Goal: Contribute content: Add original content to the website for others to see

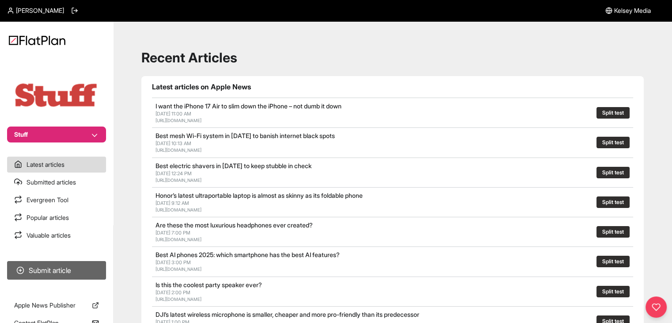
click at [93, 272] on button "Submit article" at bounding box center [56, 270] width 99 height 19
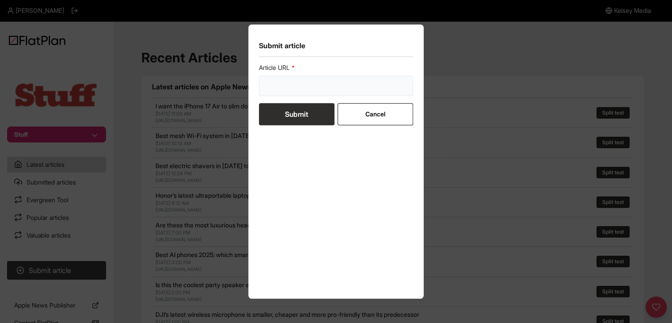
click at [281, 82] on input "url" at bounding box center [336, 86] width 155 height 20
paste input "https://www.stuff.tv/features/best-noise-cancelling-headphones/"
type input "https://www.stuff.tv/features/best-noise-cancelling-headphones/"
click at [288, 122] on button "Submit" at bounding box center [297, 114] width 76 height 22
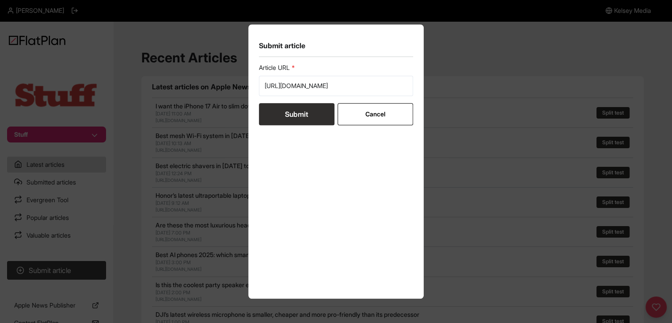
scroll to position [0, 0]
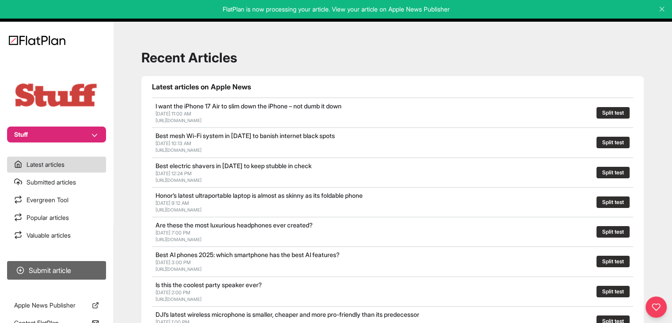
click at [96, 265] on button "Submit article" at bounding box center [56, 270] width 99 height 19
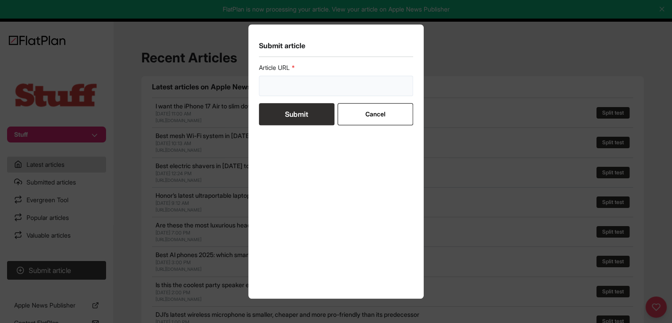
click at [280, 93] on input "url" at bounding box center [336, 86] width 155 height 20
paste input "https://www.stuff.tv/features/best-electric-shavers/"
type input "[URL][DOMAIN_NAME]"
click at [285, 114] on button "Submit" at bounding box center [297, 114] width 76 height 22
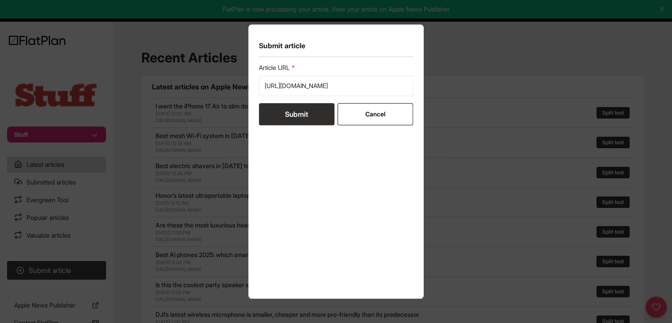
scroll to position [0, 0]
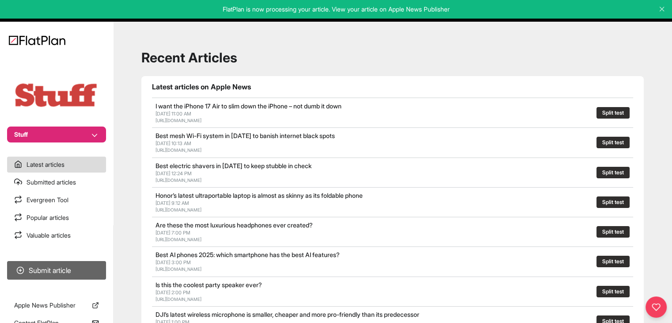
click at [76, 268] on button "Submit article" at bounding box center [56, 270] width 99 height 19
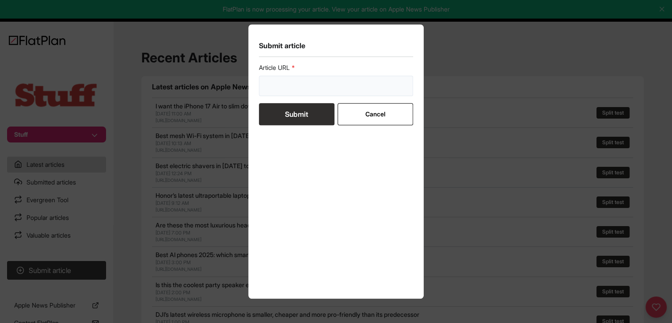
click at [308, 91] on input "url" at bounding box center [336, 86] width 155 height 20
paste input "https://www.stuff.tv/review/the-fujifilm-x-e5-is-almost-my-ideal-rangefinder-sy…"
type input "https://www.stuff.tv/review/the-fujifilm-x-e5-is-almost-my-ideal-rangefinder-sy…"
click at [302, 115] on button "Submit" at bounding box center [297, 114] width 76 height 22
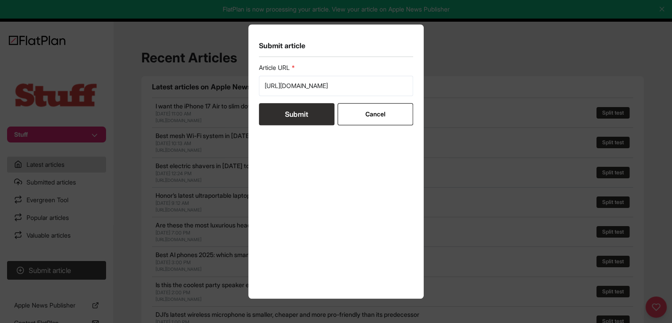
scroll to position [0, 0]
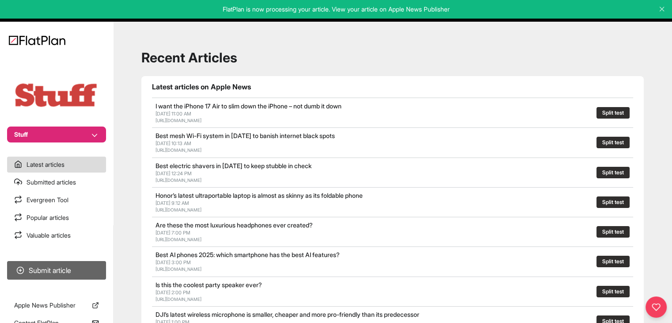
click at [87, 268] on button "Submit article" at bounding box center [56, 270] width 99 height 19
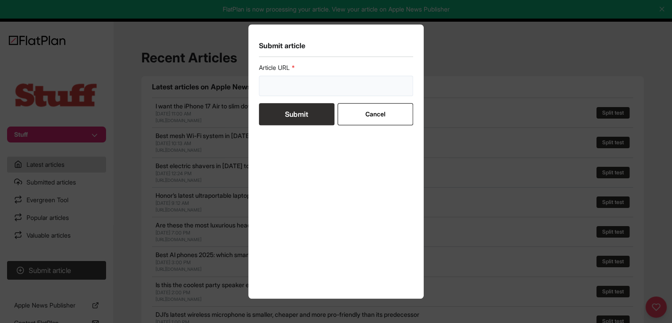
click at [325, 82] on input "url" at bounding box center [336, 86] width 155 height 20
paste input "https://www.stuff.tv/features/ranked-every-iphone-in-order-greatness/"
click at [312, 111] on form "Article URL https://www.stuff.tv/features/ranked-every-iphone-in-order-greatnes…" at bounding box center [336, 94] width 155 height 62
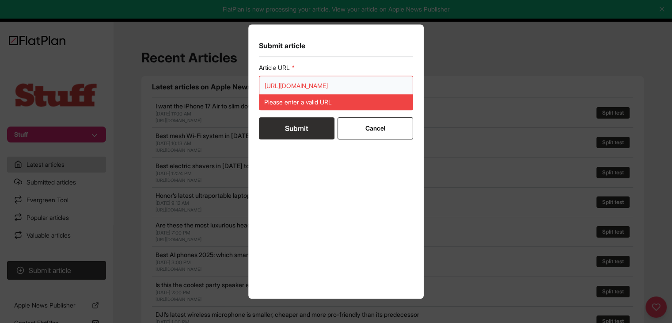
click at [287, 81] on input "https://www.stuff.tv/features/ranked-every-iphone-in-order-greatness/" at bounding box center [336, 86] width 155 height 20
click at [287, 80] on input "https://www.stuff.tv/features/ranked-every-iphone-in-order-greatness/" at bounding box center [336, 86] width 155 height 20
click at [286, 80] on input "https://www.stuff.tv/features/ranked-every-iphone-in-order-greatness/" at bounding box center [336, 86] width 155 height 20
paste input "url"
type input "https://www.stuff.tv/features/ranked-every-iphone-in-order-greatness/"
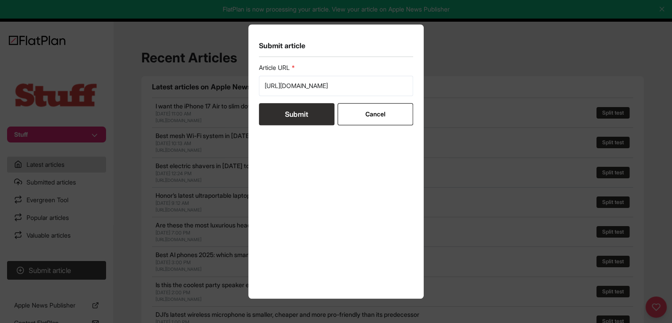
click at [292, 129] on div "Article URL https://www.stuff.tv/features/ranked-every-iphone-in-order-greatnes…" at bounding box center [336, 175] width 155 height 225
click at [293, 116] on button "Submit" at bounding box center [297, 114] width 76 height 22
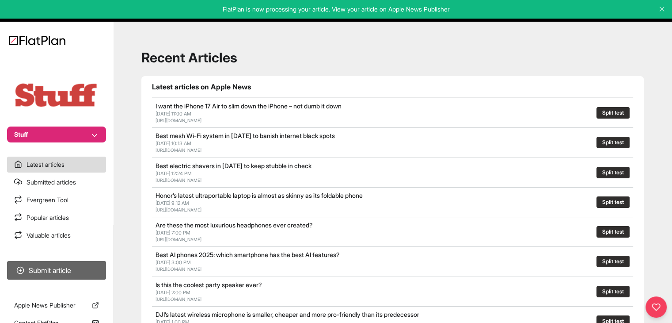
click at [87, 271] on button "Submit article" at bounding box center [56, 270] width 99 height 19
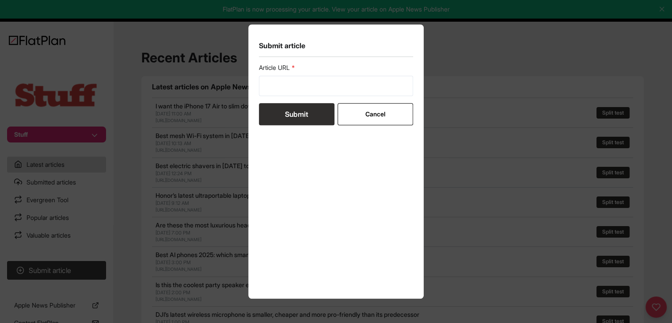
click at [296, 99] on form "Article URL Submit Cancel" at bounding box center [336, 94] width 155 height 62
click at [295, 86] on input "url" at bounding box center [336, 86] width 155 height 20
paste input "https://www.stuff.tv/features/things-you-wont-believe-apple-made/"
type input "https://www.stuff.tv/features/things-you-wont-believe-apple-made/"
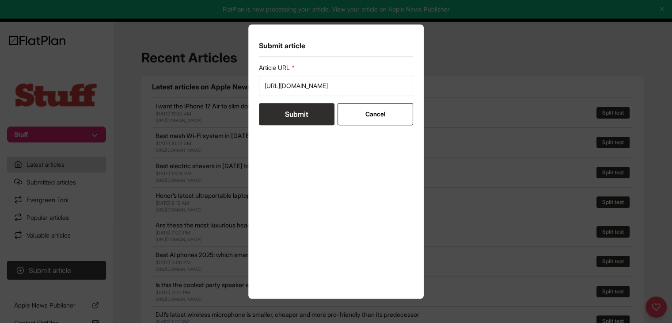
scroll to position [0, 0]
click at [297, 108] on button "Submit" at bounding box center [297, 114] width 76 height 22
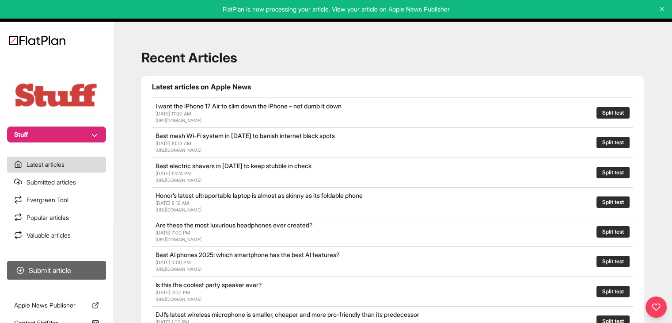
click at [78, 274] on button "Submit article" at bounding box center [56, 270] width 99 height 19
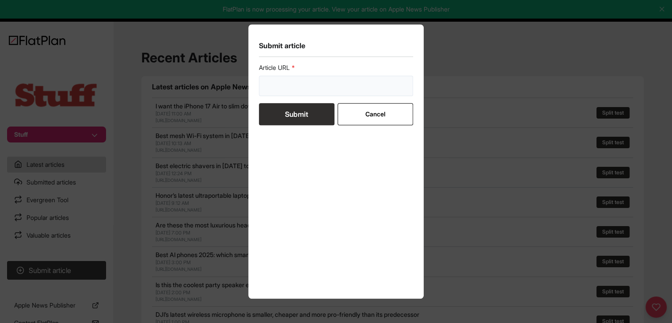
click at [310, 86] on input "url" at bounding box center [336, 86] width 155 height 20
paste input "https://www.stuff.tv/features/best-free-iphone-apps-and-ipad-apps/"
type input "https://www.stuff.tv/features/best-free-iphone-apps-and-ipad-apps/"
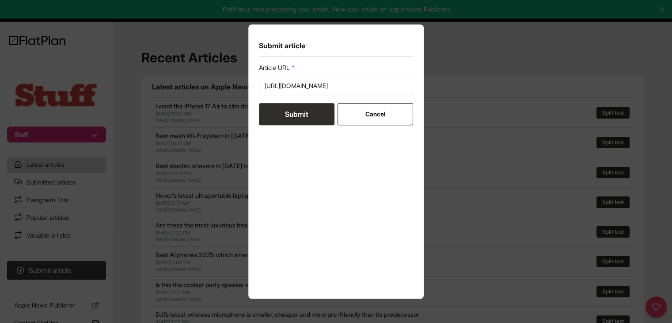
click at [303, 110] on button "Submit" at bounding box center [297, 114] width 76 height 22
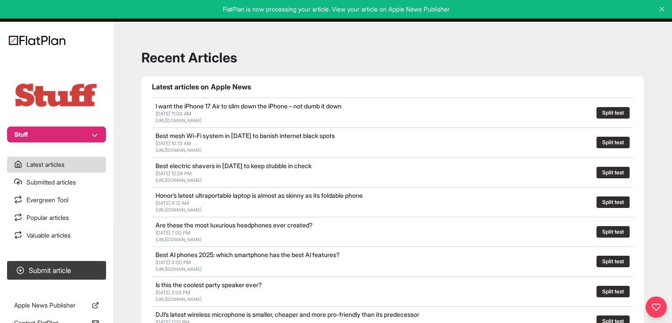
click at [53, 140] on button "Stuff" at bounding box center [56, 134] width 99 height 16
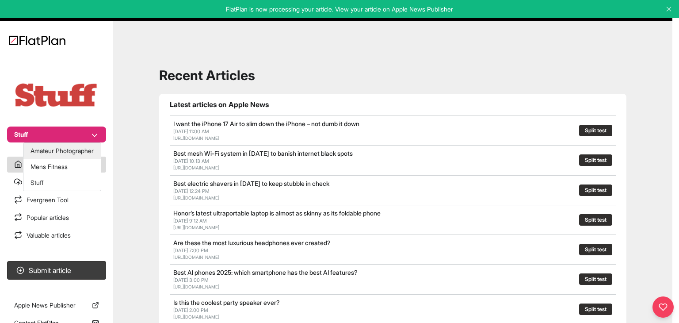
click at [54, 148] on button "Amateur Photographer" at bounding box center [61, 151] width 77 height 16
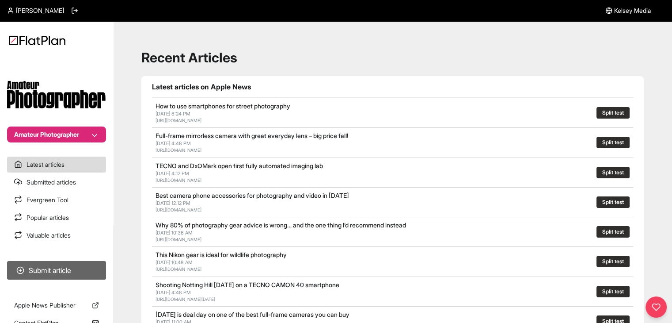
click at [75, 263] on button "Submit article" at bounding box center [56, 270] width 99 height 19
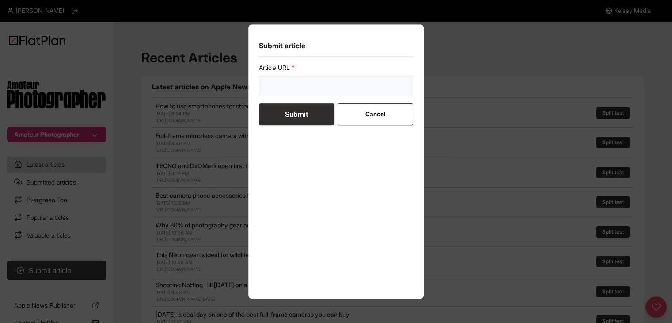
click at [277, 87] on input "url" at bounding box center [336, 86] width 155 height 20
paste input "[URL][DOMAIN_NAME]"
type input "[URL][DOMAIN_NAME]"
click at [281, 112] on button "Submit" at bounding box center [297, 114] width 76 height 22
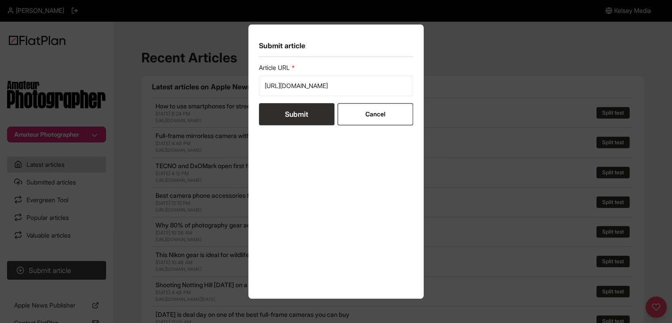
scroll to position [0, 0]
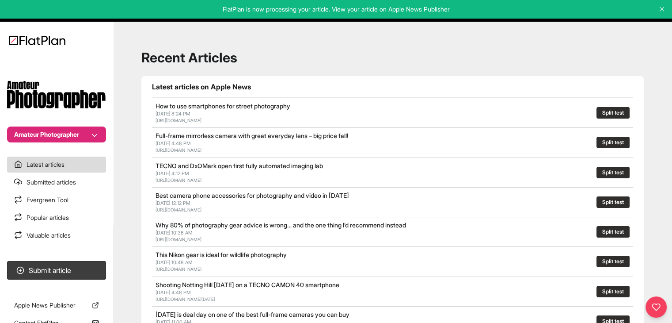
click at [59, 130] on button "Amateur Photographer" at bounding box center [56, 134] width 99 height 16
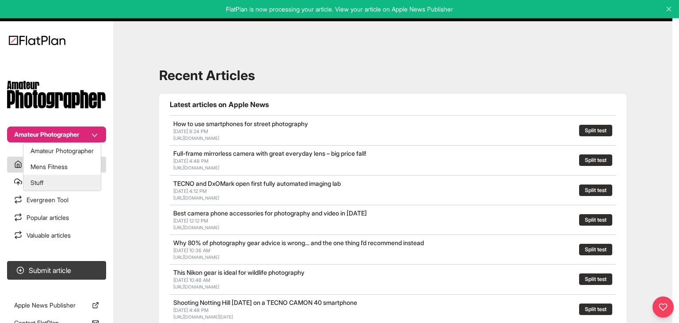
click at [62, 184] on button "Stuff" at bounding box center [61, 183] width 77 height 16
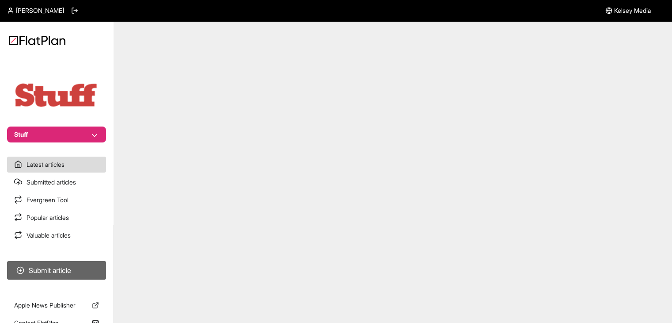
click at [68, 270] on button "Submit article" at bounding box center [56, 270] width 99 height 19
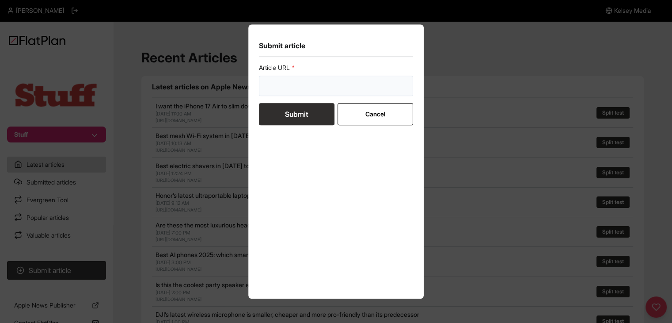
click at [323, 76] on input "url" at bounding box center [336, 86] width 155 height 20
paste input "https://www.stuff.tv/features/ranked-every-iphone-in-order-greatness/"
type input "https://www.stuff.tv/features/ranked-every-iphone-in-order-greatness/"
click at [312, 115] on button "Submit" at bounding box center [297, 114] width 76 height 22
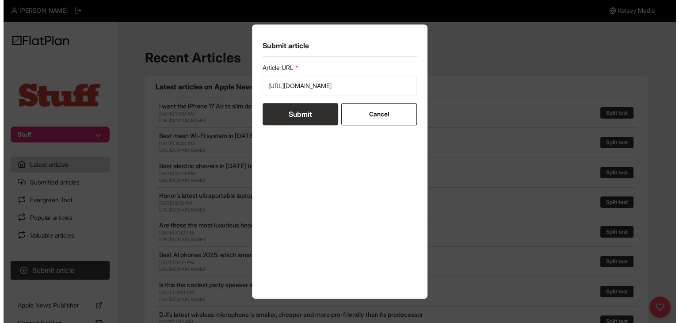
scroll to position [0, 0]
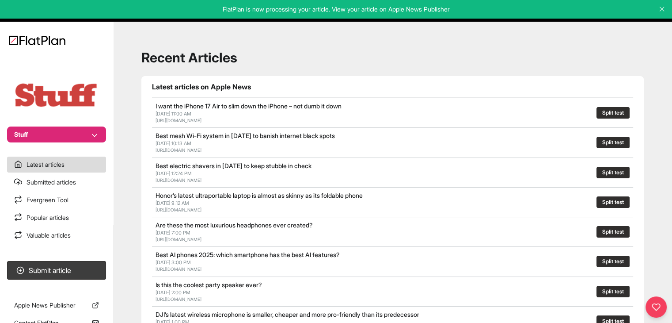
click at [86, 128] on button "Stuff" at bounding box center [56, 134] width 99 height 16
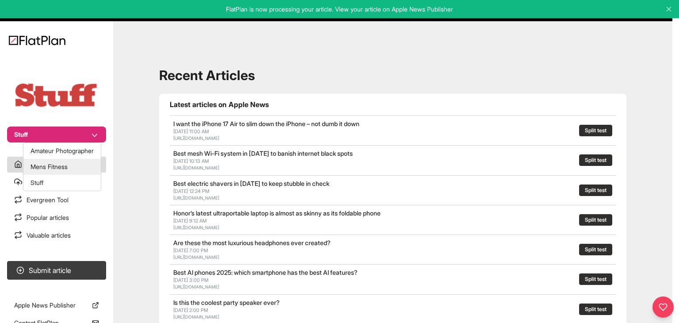
click at [78, 161] on button "Mens Fitness" at bounding box center [61, 167] width 77 height 16
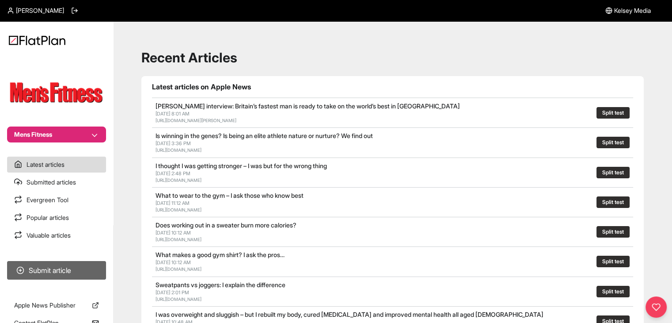
click at [56, 271] on button "Submit article" at bounding box center [56, 270] width 99 height 19
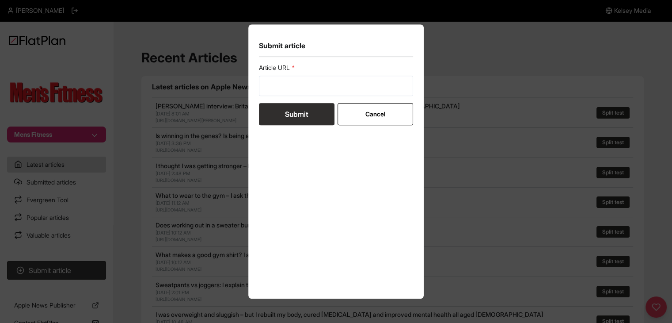
click at [295, 77] on div "Article URL" at bounding box center [336, 79] width 155 height 33
click at [294, 78] on input "url" at bounding box center [336, 86] width 155 height 20
paste input "https://mensfitness.co.uk/features/weights-vs-bodyweight-which-is-better/"
type input "https://mensfitness.co.uk/features/weights-vs-bodyweight-which-is-better/"
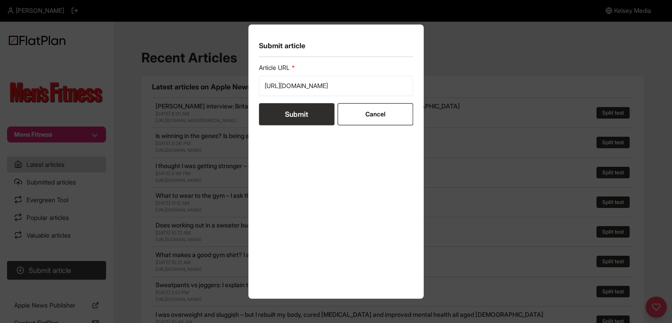
click at [304, 115] on button "Submit" at bounding box center [297, 114] width 76 height 22
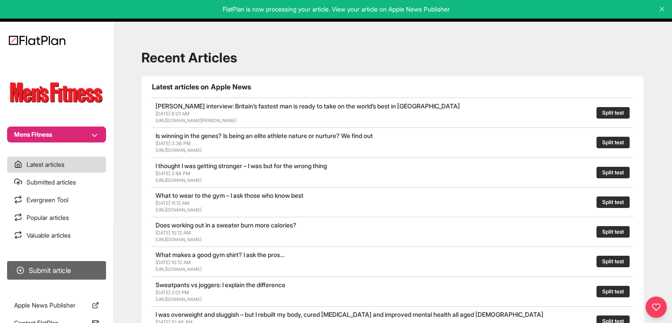
click at [83, 263] on button "Submit article" at bounding box center [56, 270] width 99 height 19
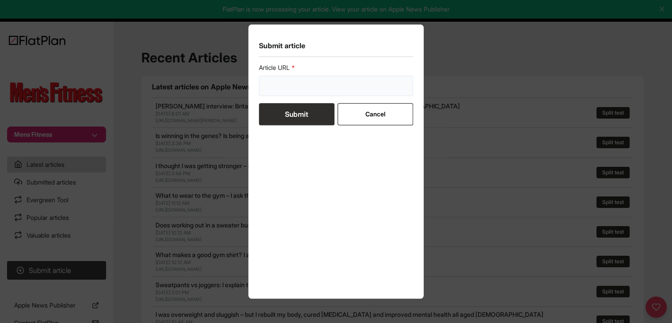
click at [284, 91] on input "url" at bounding box center [336, 86] width 155 height 20
paste input "https://mensfitness.co.uk/workouts/bodyweight-exercises/"
type input "https://mensfitness.co.uk/workouts/bodyweight-exercises/"
click at [290, 116] on button "Submit" at bounding box center [297, 114] width 76 height 22
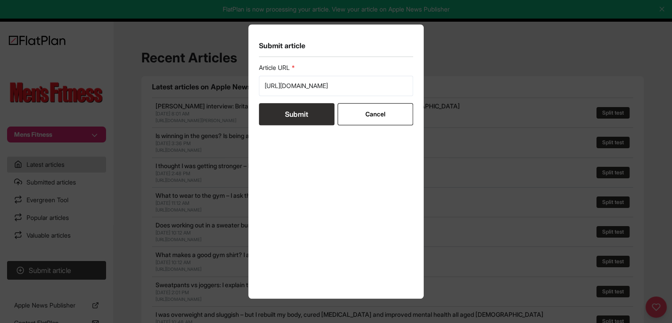
scroll to position [0, 0]
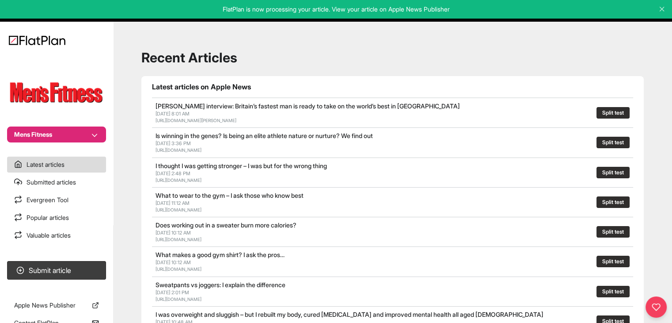
click at [74, 141] on button "Mens Fitness" at bounding box center [56, 134] width 99 height 16
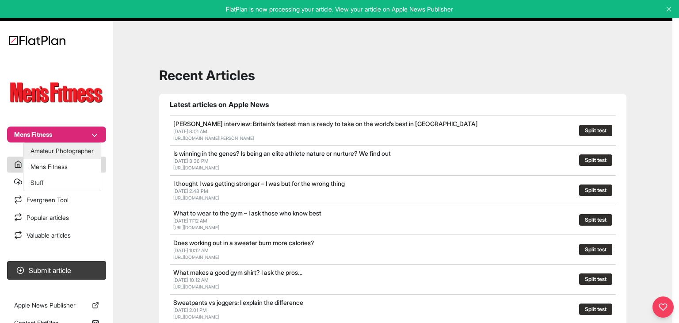
click at [59, 150] on button "Amateur Photographer" at bounding box center [61, 151] width 77 height 16
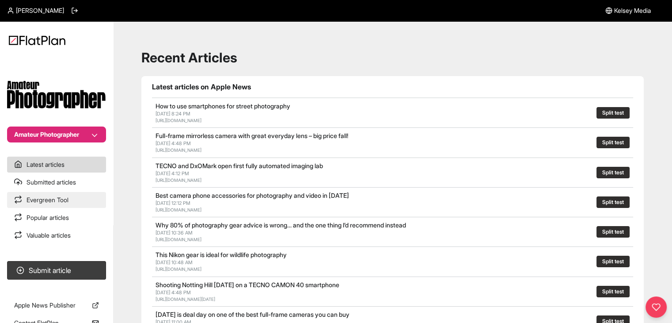
click at [59, 192] on link "Evergreen Tool" at bounding box center [56, 200] width 99 height 16
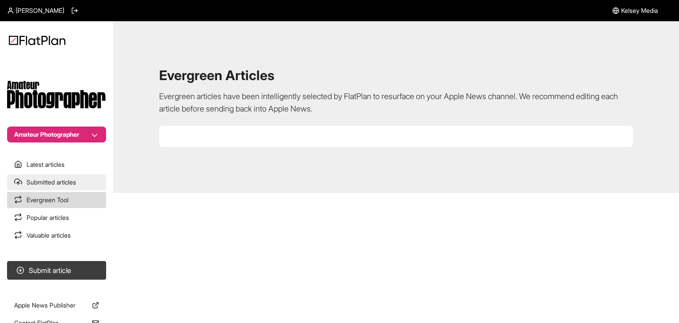
click at [61, 179] on link "Submitted articles" at bounding box center [56, 182] width 99 height 16
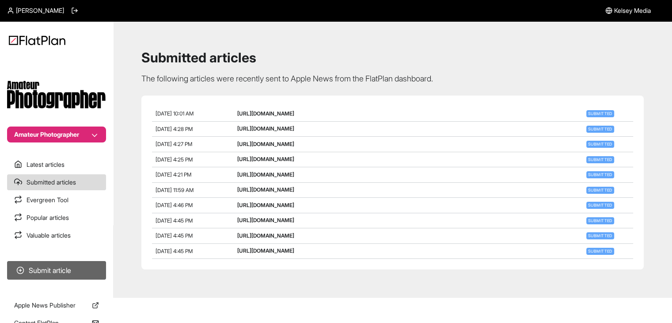
click at [34, 265] on button "Submit article" at bounding box center [56, 270] width 99 height 19
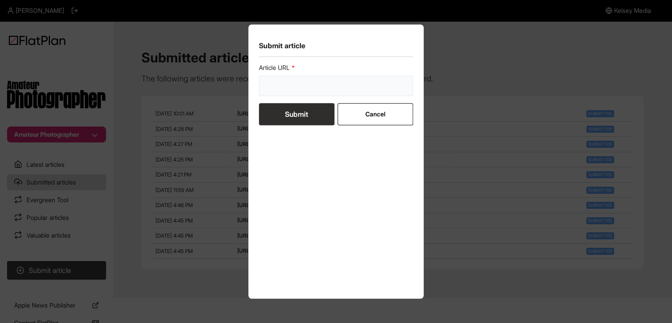
click at [279, 78] on input "url" at bounding box center [336, 86] width 155 height 20
paste input "[URL][DOMAIN_NAME]"
type input "[URL][DOMAIN_NAME]"
click at [283, 113] on button "Submit" at bounding box center [297, 114] width 76 height 22
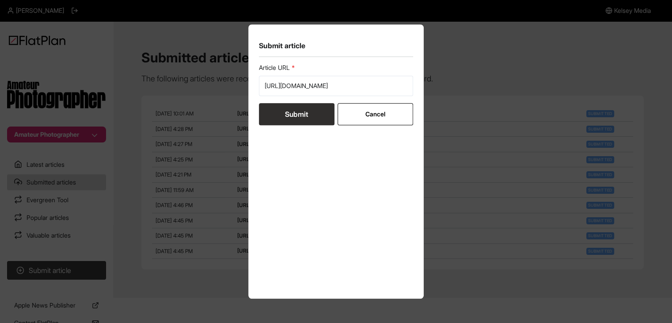
scroll to position [0, 0]
